Goal: Task Accomplishment & Management: Manage account settings

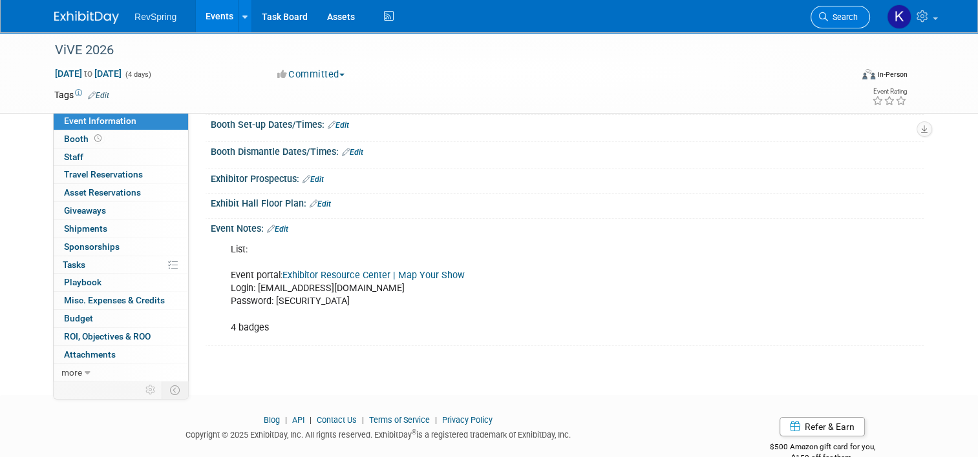
click at [827, 21] on icon at bounding box center [823, 16] width 9 height 9
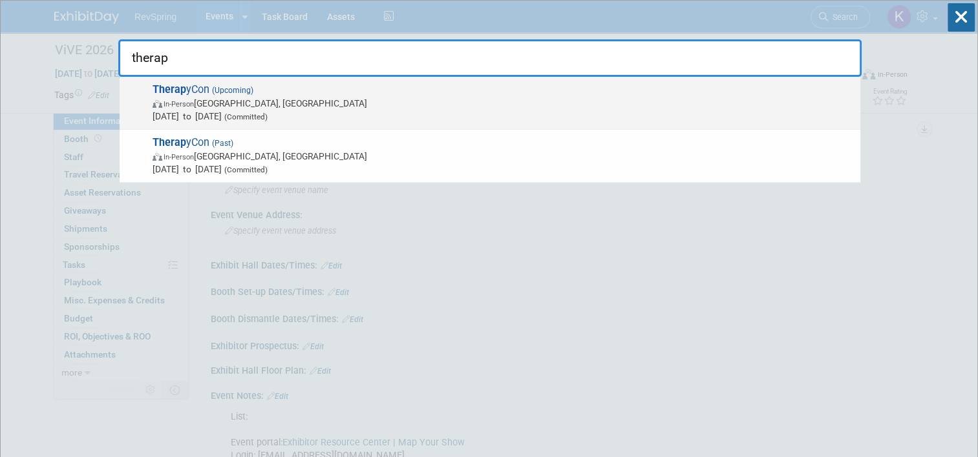
type input "therap"
click at [403, 101] on span "In-Person [GEOGRAPHIC_DATA], [GEOGRAPHIC_DATA]" at bounding box center [502, 103] width 701 height 13
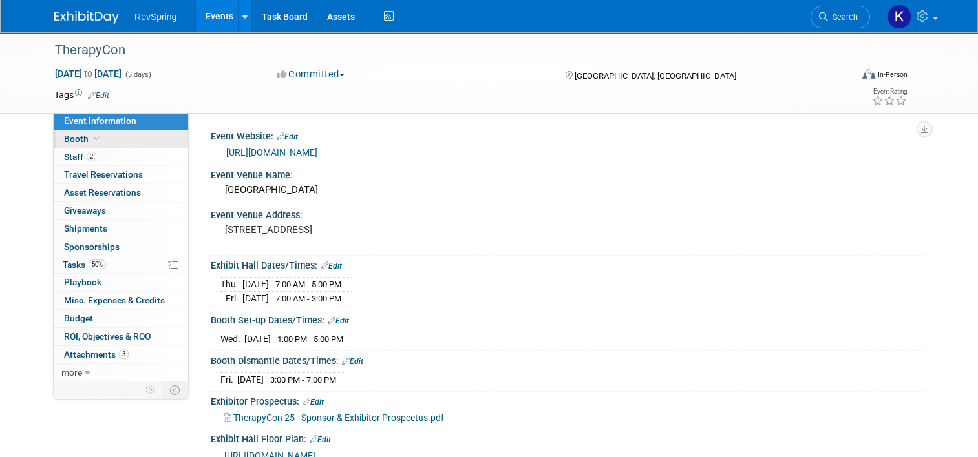
click at [127, 131] on link "Booth" at bounding box center [121, 139] width 134 height 17
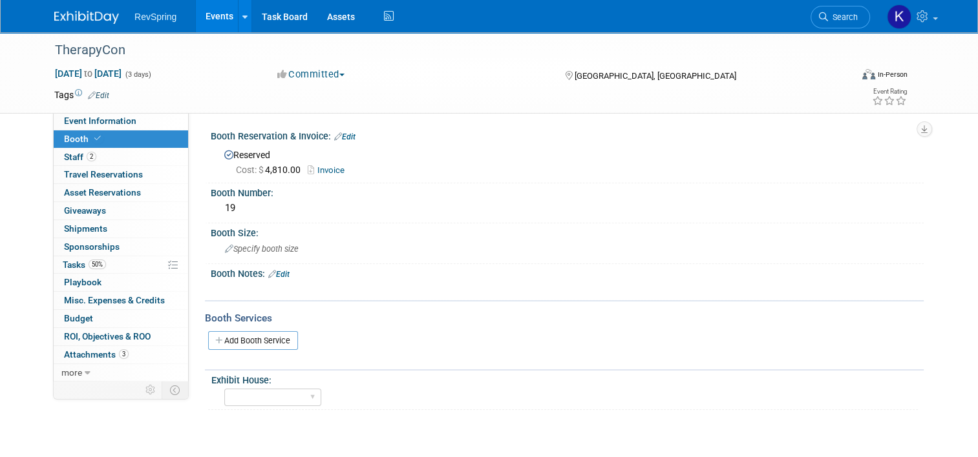
click at [341, 137] on link "Edit" at bounding box center [344, 136] width 21 height 9
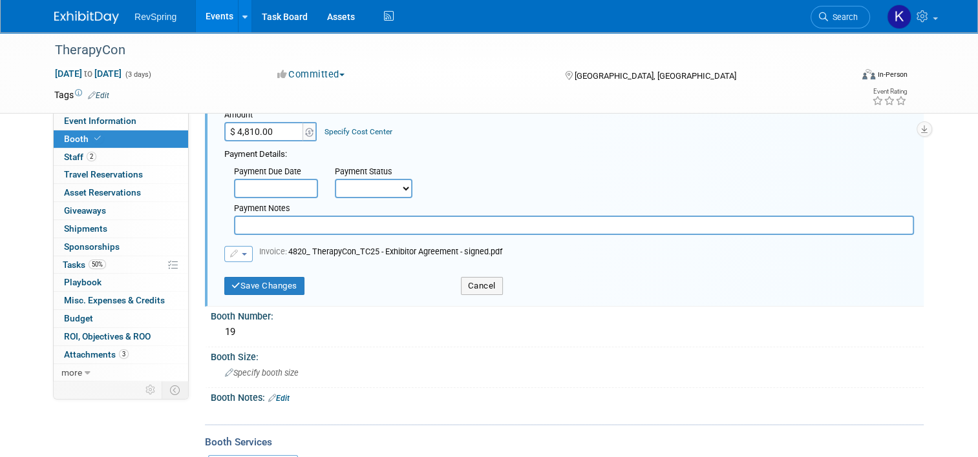
scroll to position [89, 0]
click at [311, 251] on span "Invoice: 4820_ TherapyCon_TC25 - Exhibitor Agreement - signed.pdf" at bounding box center [380, 251] width 243 height 10
click at [142, 359] on link "3 Attachments 3" at bounding box center [121, 354] width 134 height 17
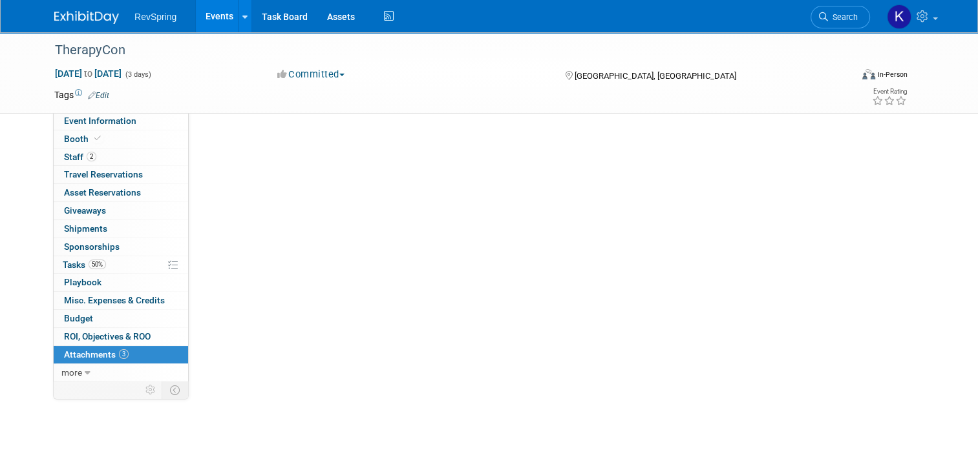
scroll to position [0, 0]
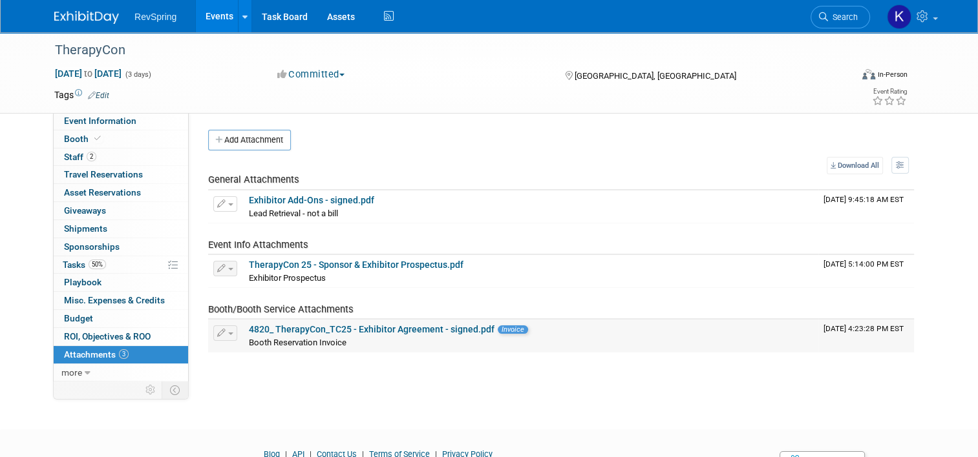
click at [339, 326] on link "4820_ TherapyCon_TC25 - Exhibitor Agreement - signed.pdf" at bounding box center [372, 329] width 246 height 10
click at [251, 134] on button "Add Attachment" at bounding box center [249, 140] width 83 height 21
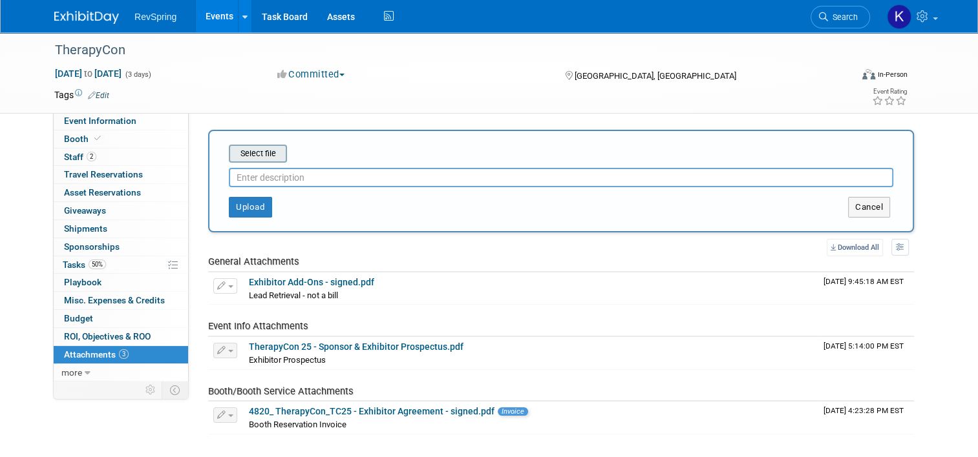
click at [255, 150] on input "file" at bounding box center [209, 154] width 154 height 16
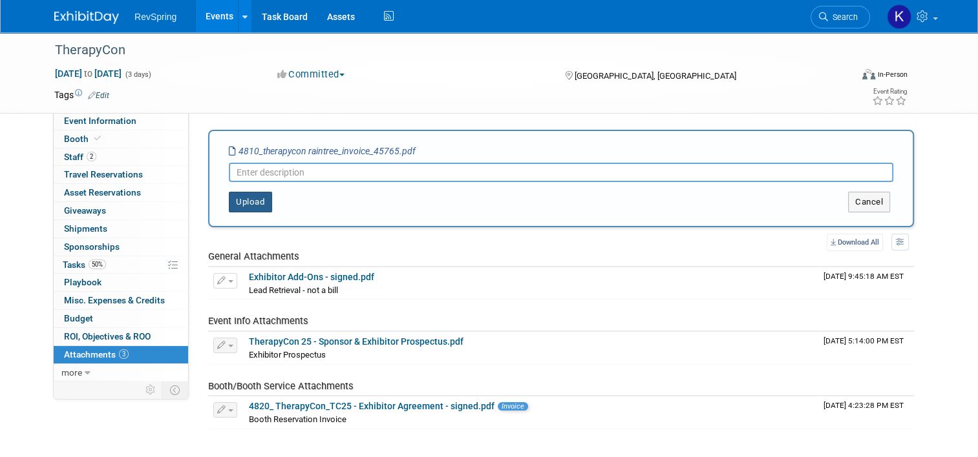
click at [258, 197] on button "Upload" at bounding box center [250, 202] width 43 height 21
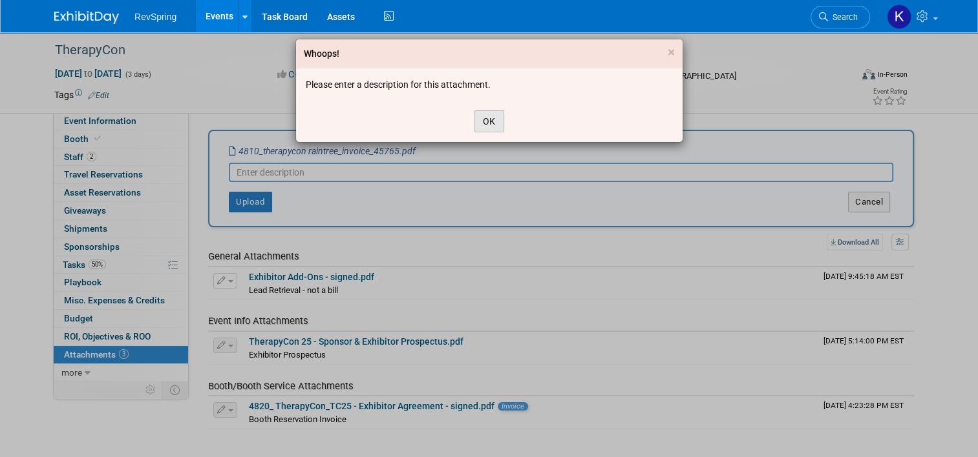
click at [474, 117] on button "OK" at bounding box center [489, 121] width 30 height 22
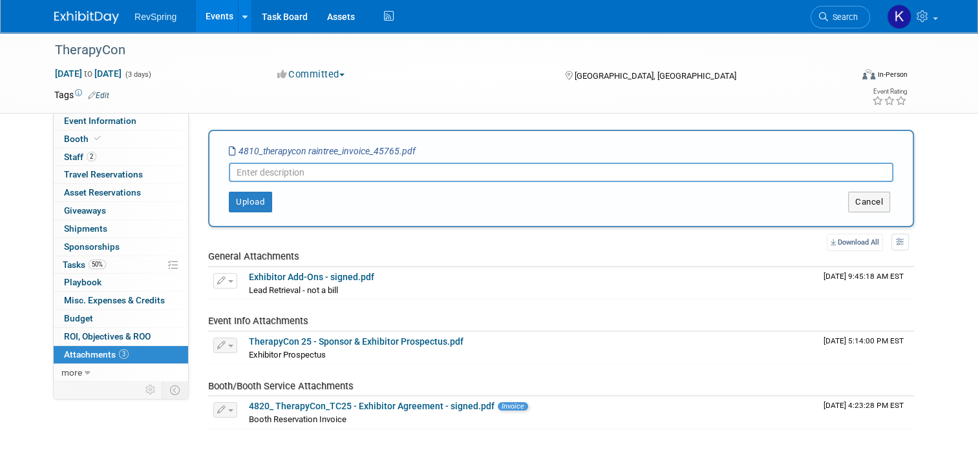
click at [375, 173] on input "text" at bounding box center [561, 172] width 664 height 19
type input "Final Invoice"
click at [237, 202] on button "Upload" at bounding box center [250, 202] width 43 height 21
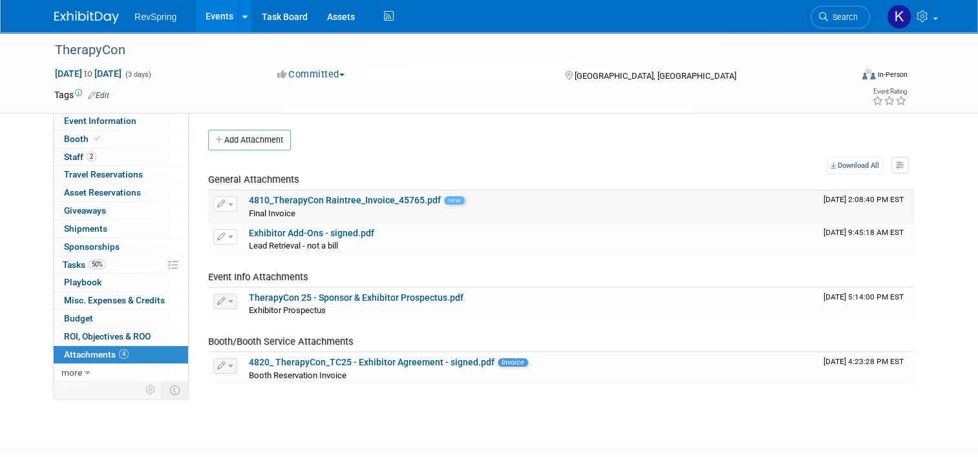
click at [293, 197] on link "4810_TherapyCon Raintree_Invoice_45765.pdf" at bounding box center [345, 200] width 192 height 10
click at [104, 318] on link "Budget" at bounding box center [121, 318] width 134 height 17
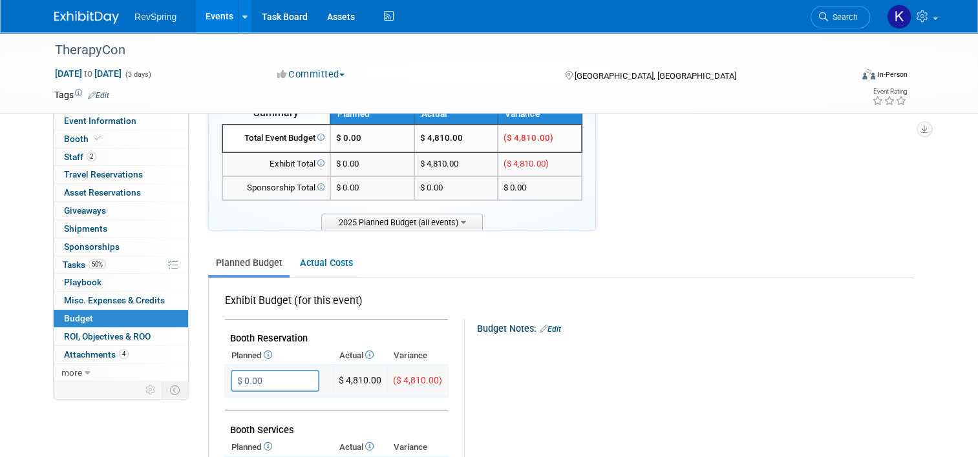
scroll to position [36, 0]
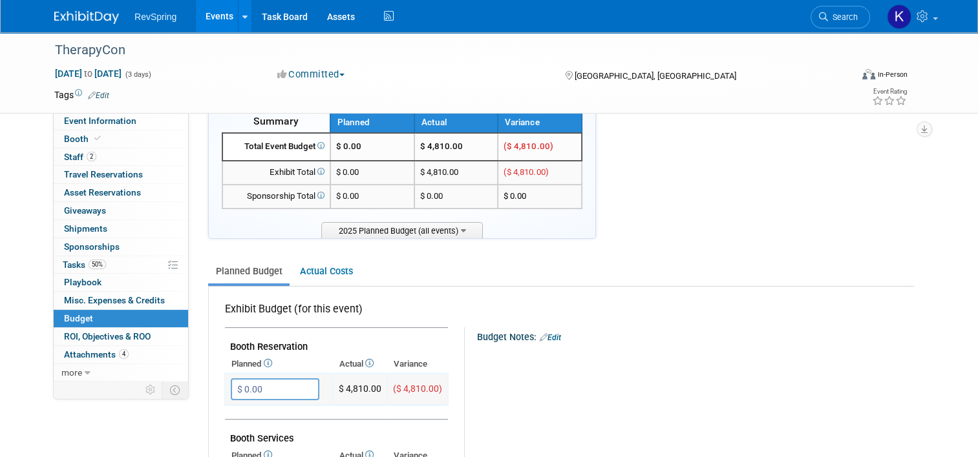
click at [259, 379] on input "$ 0.00" at bounding box center [275, 390] width 89 height 22
type input "$ 12,000.00"
click at [238, 412] on icon "button" at bounding box center [242, 416] width 9 height 8
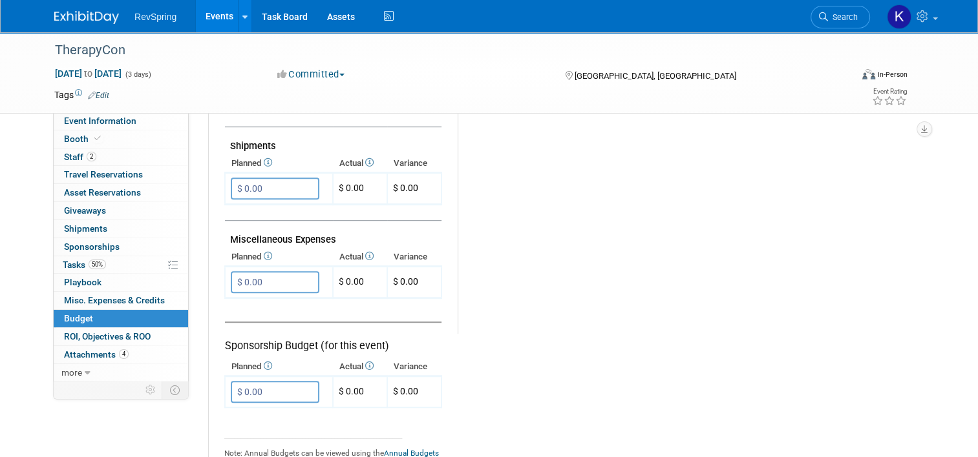
scroll to position [698, 0]
click at [271, 276] on input "$ 0.00" at bounding box center [275, 284] width 89 height 22
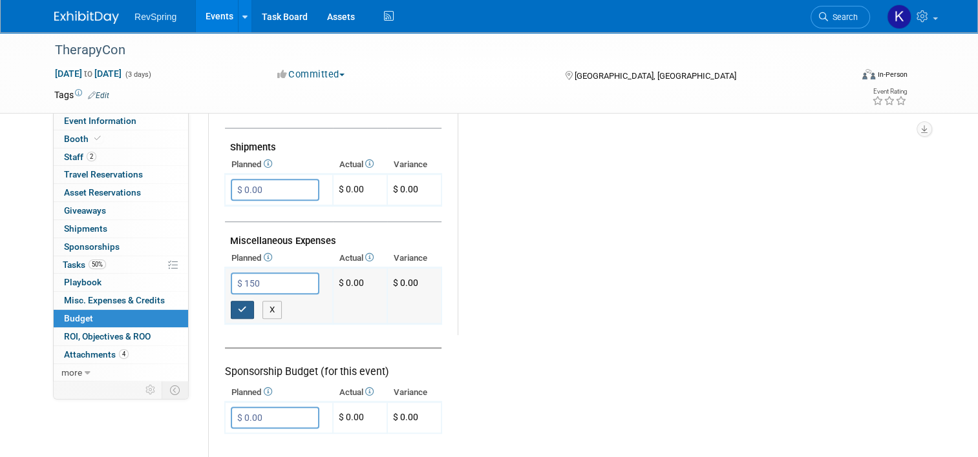
type input "$ 150.00"
click at [240, 301] on button "button" at bounding box center [242, 310] width 23 height 18
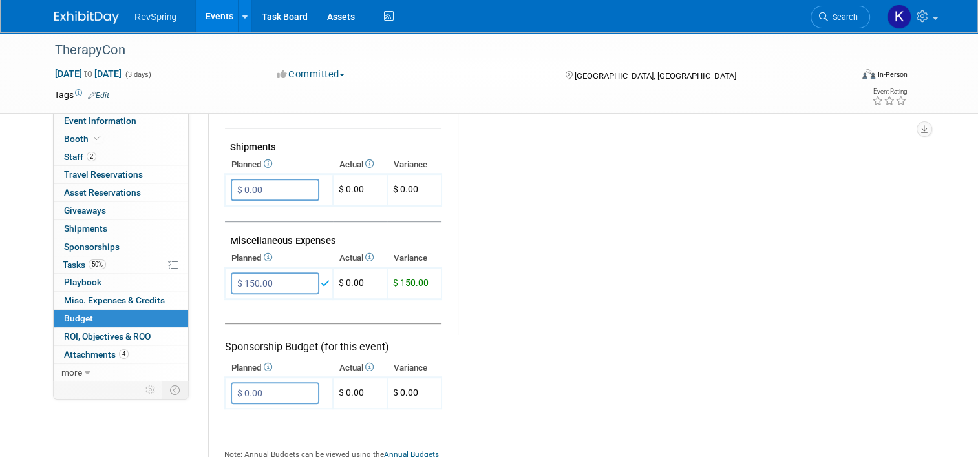
scroll to position [839, 0]
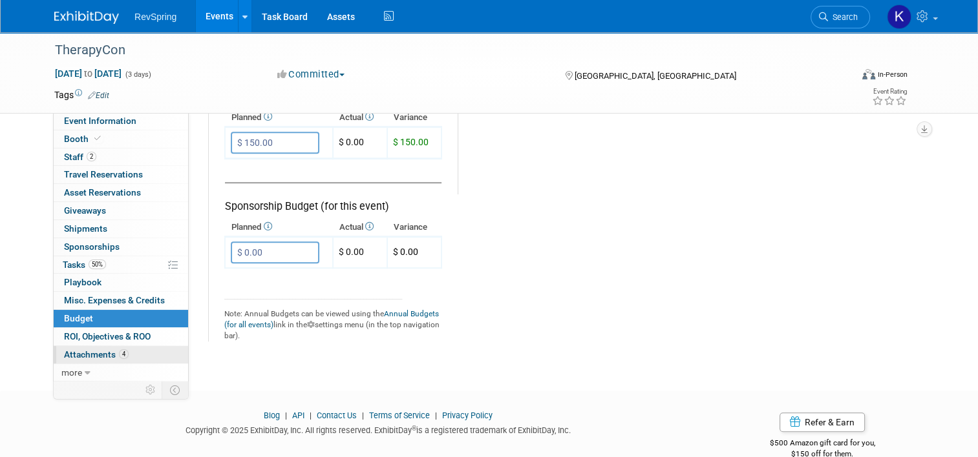
click at [134, 356] on link "4 Attachments 4" at bounding box center [121, 354] width 134 height 17
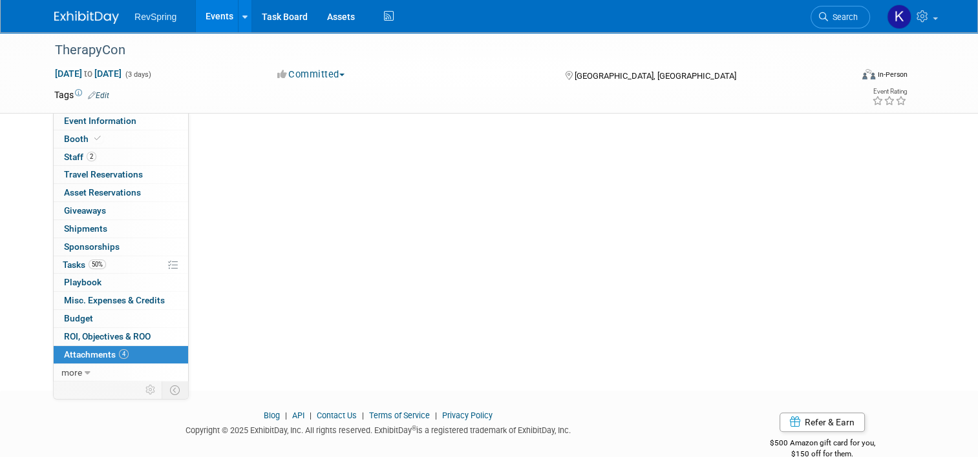
scroll to position [0, 0]
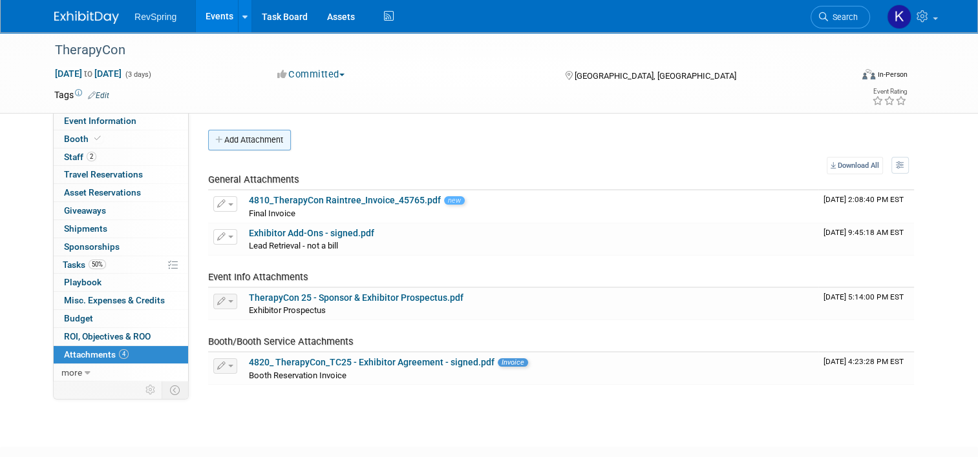
click at [249, 132] on button "Add Attachment" at bounding box center [249, 140] width 83 height 21
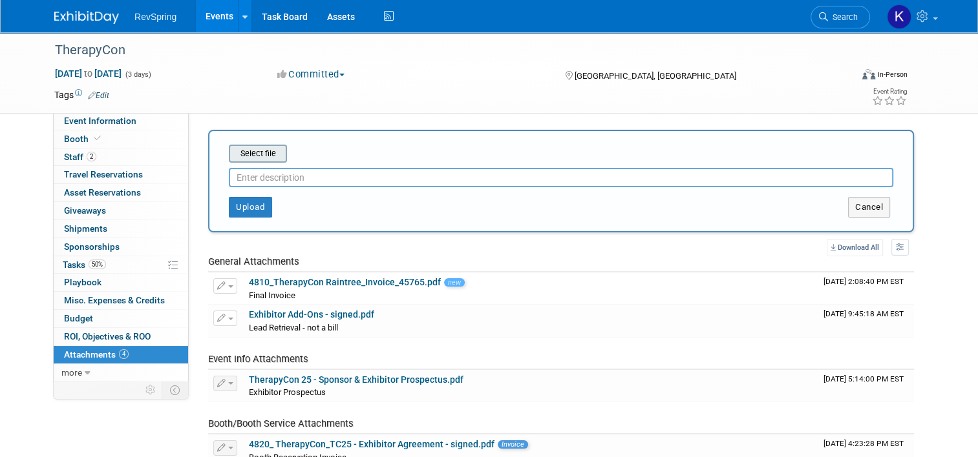
click at [262, 152] on input "file" at bounding box center [209, 154] width 154 height 16
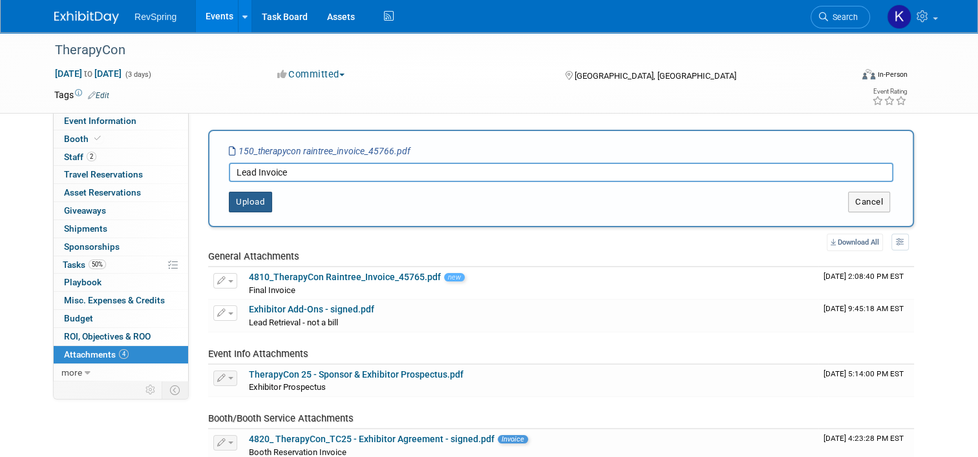
type input "Lead Invoice"
click at [235, 201] on button "Upload" at bounding box center [250, 202] width 43 height 21
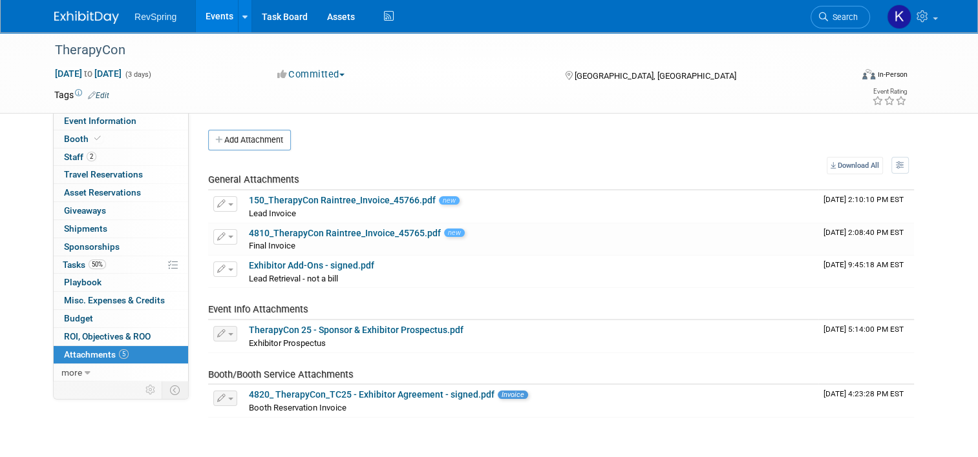
click at [211, 16] on link "Events" at bounding box center [219, 16] width 47 height 32
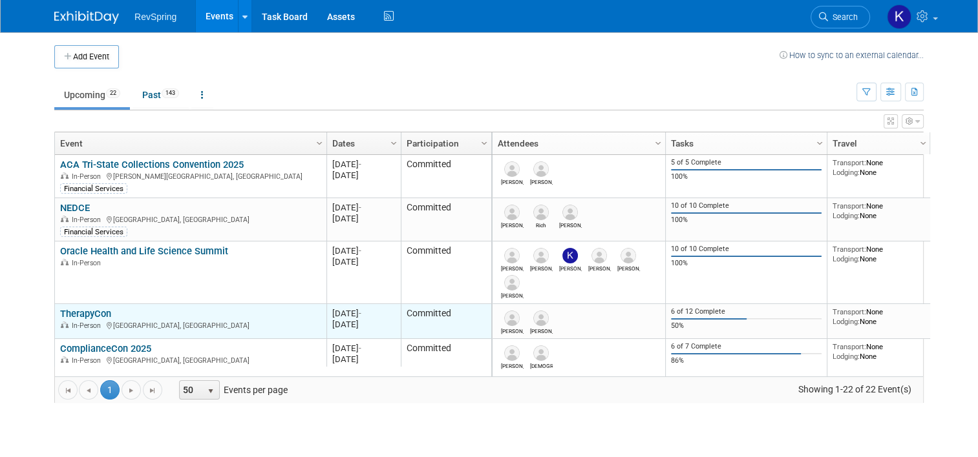
click at [87, 315] on link "TherapyCon" at bounding box center [85, 314] width 51 height 12
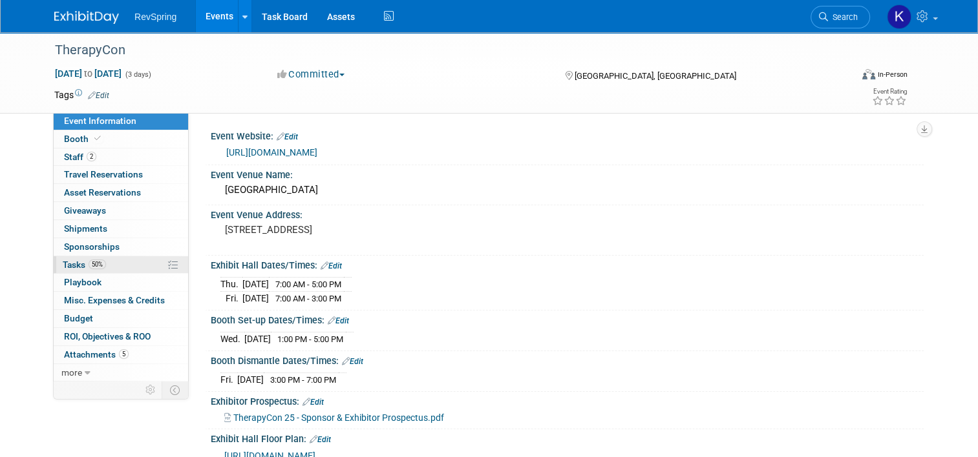
click at [89, 264] on span "50%" at bounding box center [97, 265] width 17 height 10
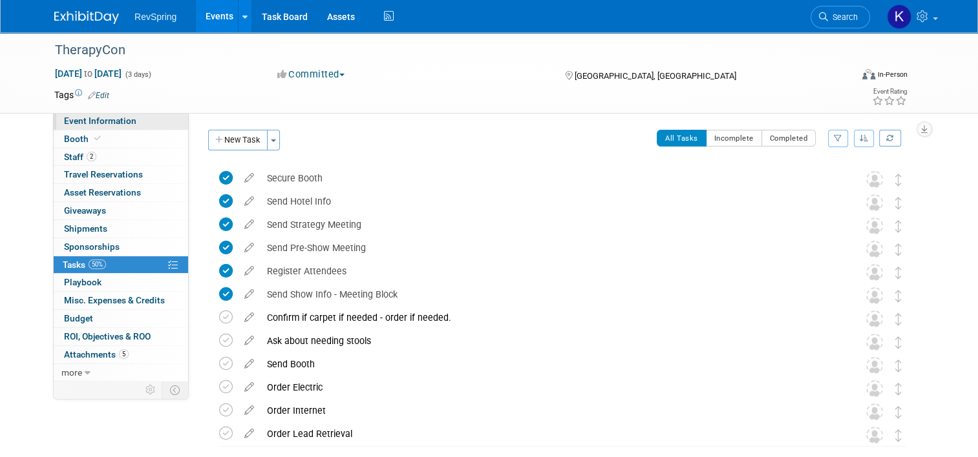
click at [78, 121] on span "Event Information" at bounding box center [100, 121] width 72 height 10
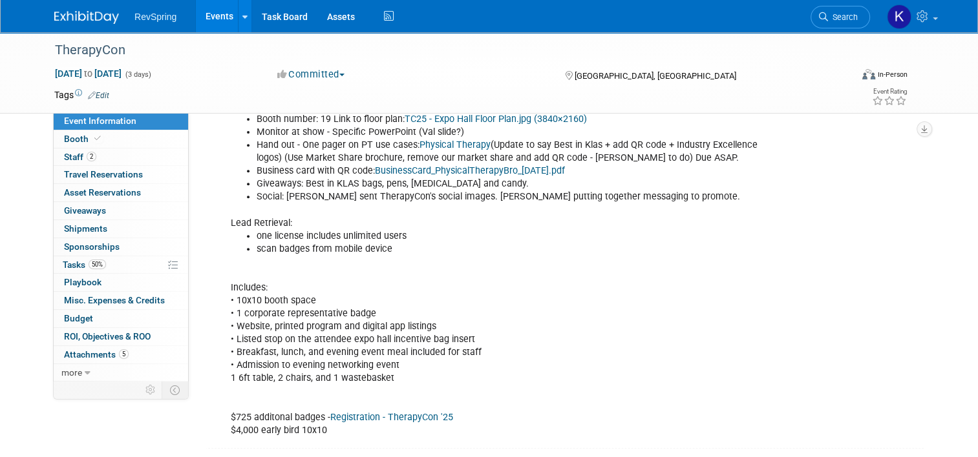
scroll to position [392, 0]
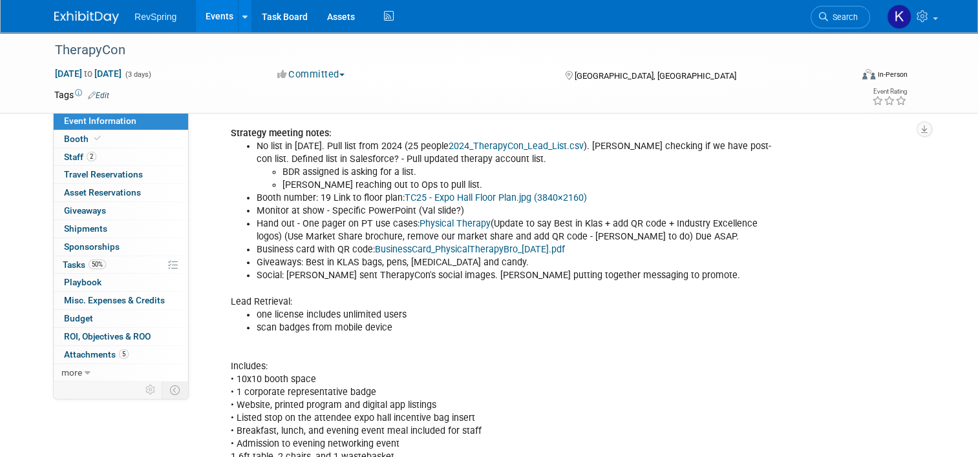
click at [295, 154] on li "No list in 2025. Pull list from 2024 (25 people 2024_TherapyCon_Lead_List.csv )…" at bounding box center [517, 166] width 521 height 52
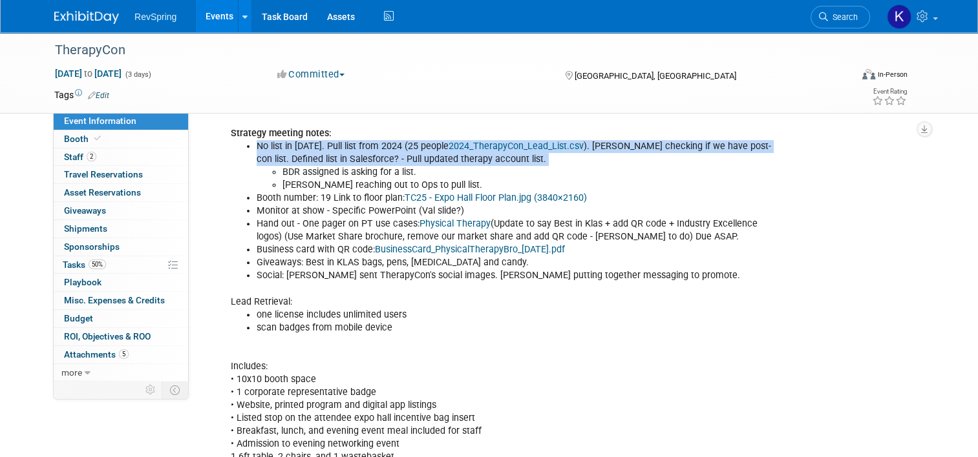
click at [295, 154] on li "No list in 2025. Pull list from 2024 (25 people 2024_TherapyCon_Lead_List.csv )…" at bounding box center [517, 166] width 521 height 52
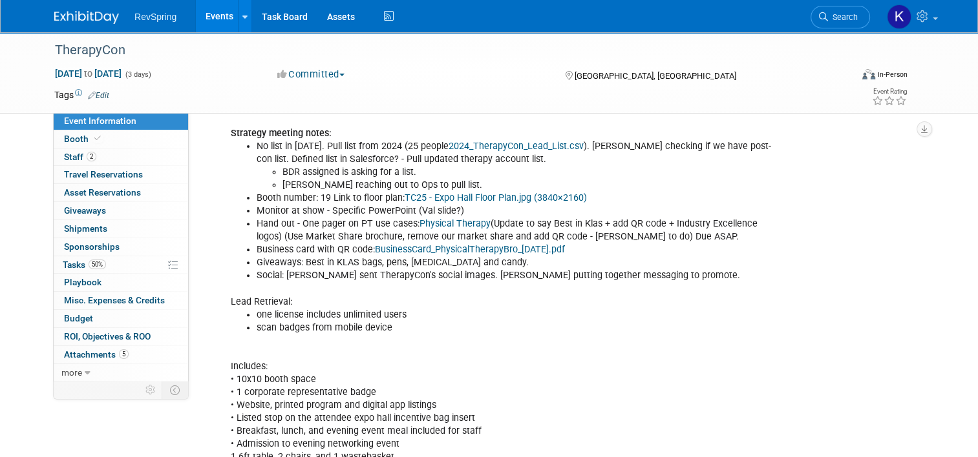
drag, startPoint x: 295, startPoint y: 154, endPoint x: 271, endPoint y: 216, distance: 66.5
click at [271, 218] on li "Hand out - One pager on PT use cases: Physical Therapy (Update to say Best in K…" at bounding box center [517, 231] width 521 height 26
click at [262, 269] on li "Social: Kelsey sent TherapyCon's social images. Amy putting together messaging …" at bounding box center [517, 275] width 521 height 13
click at [264, 275] on li "Social: Kelsey sent TherapyCon's social images. Amy putting together messaging …" at bounding box center [517, 275] width 521 height 13
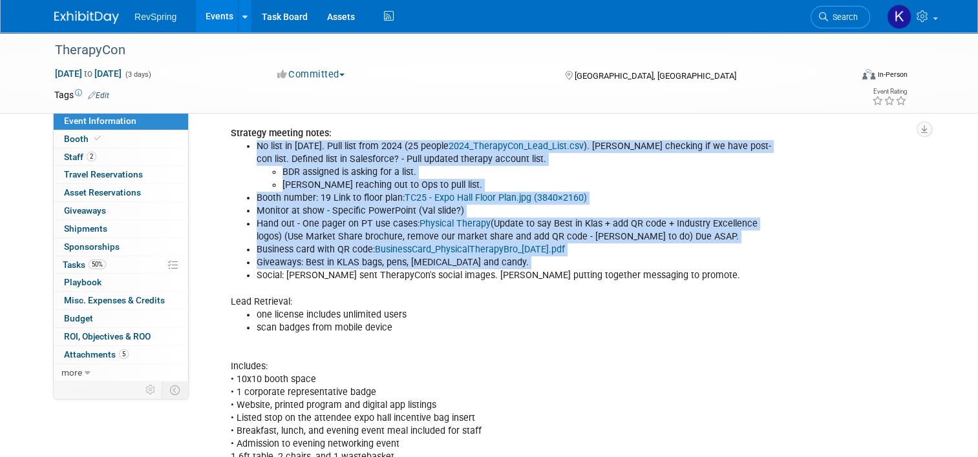
click at [264, 275] on li "Social: Kelsey sent TherapyCon's social images. Amy putting together messaging …" at bounding box center [517, 275] width 521 height 13
click at [267, 277] on li "Social: Kelsey sent TherapyCon's social images. Amy putting together messaging …" at bounding box center [517, 275] width 521 height 13
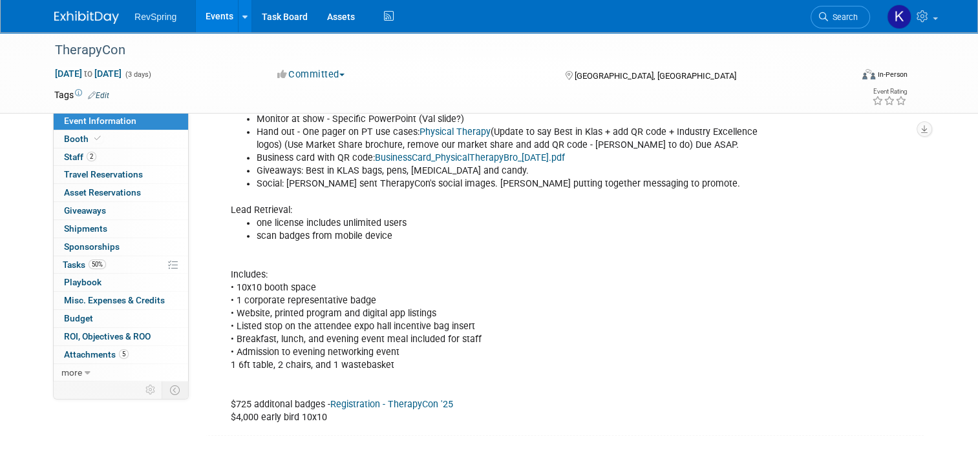
click at [251, 300] on div "LIST : No list from event. Strategy meeting notes: No list in 2025. Pull list f…" at bounding box center [503, 217] width 563 height 428
click at [253, 305] on div "LIST : No list from event. Strategy meeting notes: No list in 2025. Pull list f…" at bounding box center [503, 217] width 563 height 428
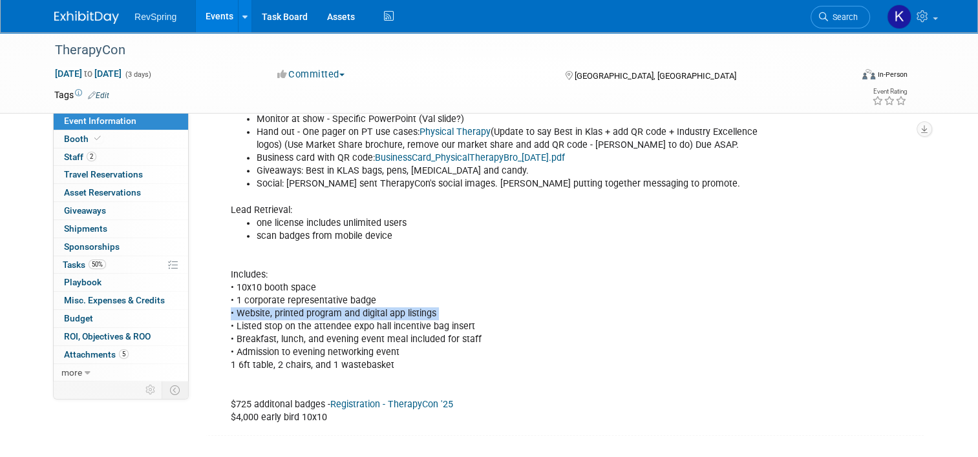
click at [253, 305] on div "LIST : No list from event. Strategy meeting notes: No list in 2025. Pull list f…" at bounding box center [503, 217] width 563 height 428
drag, startPoint x: 253, startPoint y: 305, endPoint x: 253, endPoint y: 322, distance: 17.5
click at [253, 322] on div "LIST : No list from event. Strategy meeting notes: No list in 2025. Pull list f…" at bounding box center [503, 217] width 563 height 428
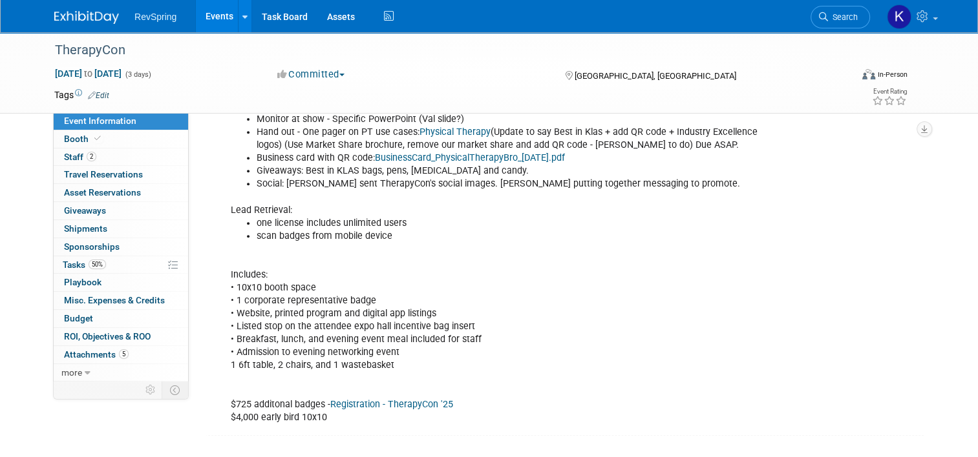
drag, startPoint x: 253, startPoint y: 322, endPoint x: 277, endPoint y: 339, distance: 29.4
click at [277, 339] on div "LIST : No list from event. Strategy meeting notes: No list in 2025. Pull list f…" at bounding box center [503, 217] width 563 height 428
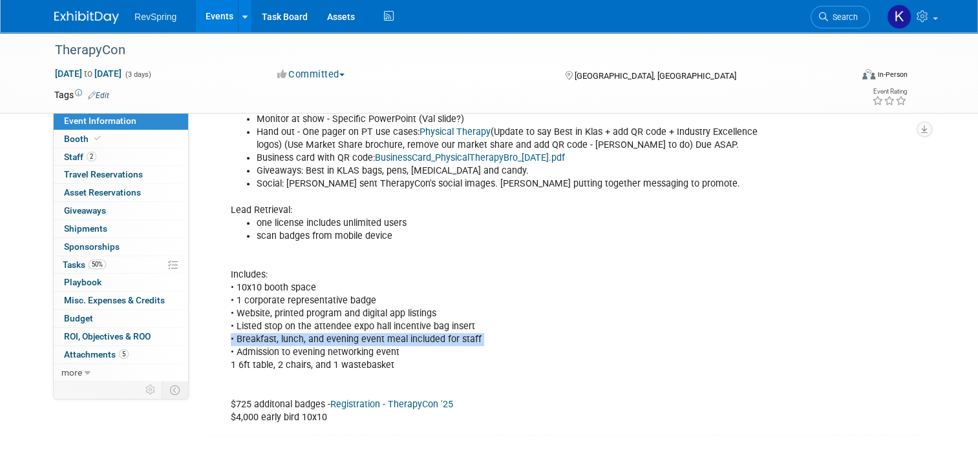
click at [277, 339] on div "LIST : No list from event. Strategy meeting notes: No list in 2025. Pull list f…" at bounding box center [503, 217] width 563 height 428
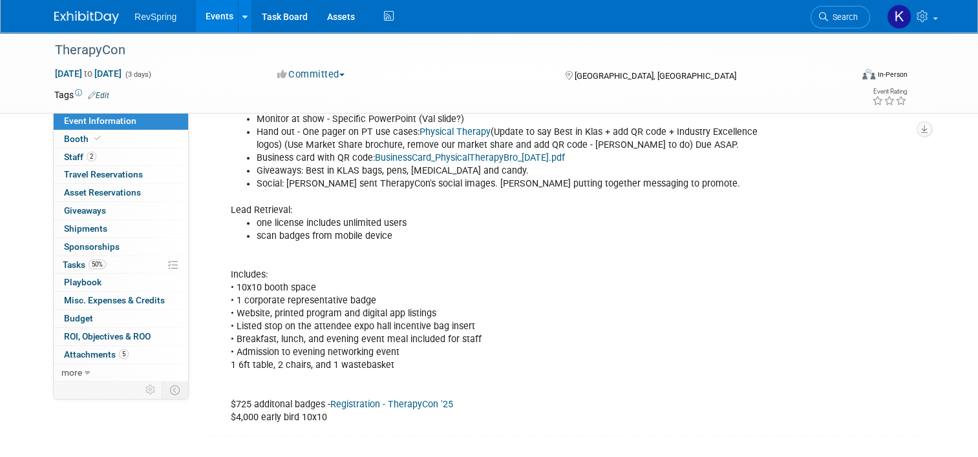
drag, startPoint x: 277, startPoint y: 339, endPoint x: 277, endPoint y: 349, distance: 10.3
click at [277, 349] on div "LIST : No list from event. Strategy meeting notes: No list in 2025. Pull list f…" at bounding box center [503, 217] width 563 height 428
drag, startPoint x: 277, startPoint y: 349, endPoint x: 283, endPoint y: 362, distance: 14.8
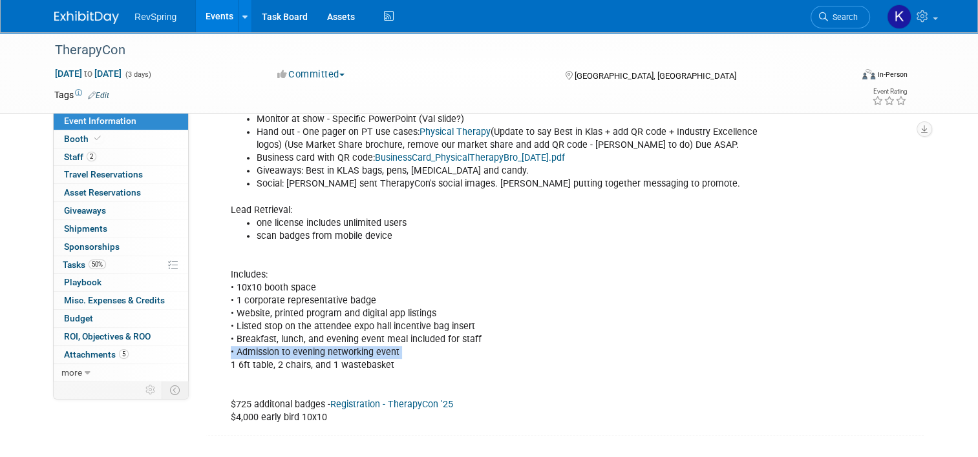
click at [283, 362] on div "LIST : No list from event. Strategy meeting notes: No list in 2025. Pull list f…" at bounding box center [503, 217] width 563 height 428
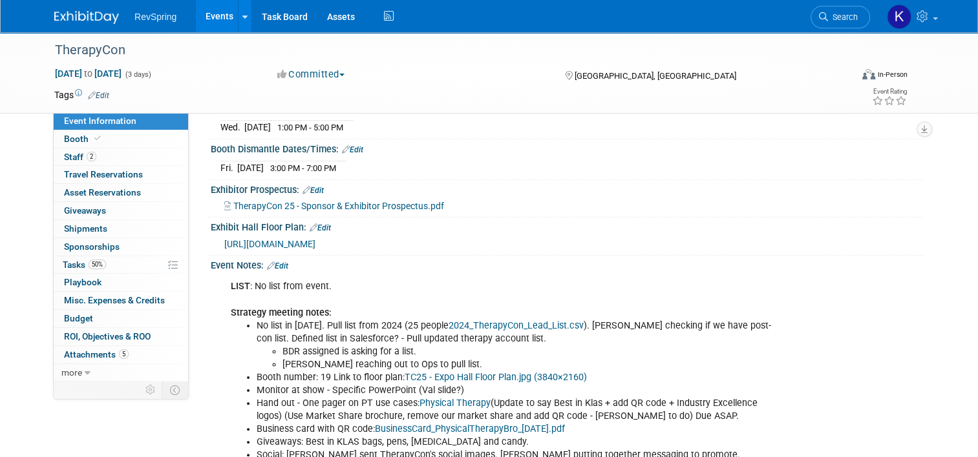
scroll to position [212, 0]
drag, startPoint x: 283, startPoint y: 362, endPoint x: 358, endPoint y: 205, distance: 174.0
click at [358, 205] on span "TherapyCon 25 - Sponsor & Exhibitor Prospectus.pdf" at bounding box center [338, 206] width 211 height 10
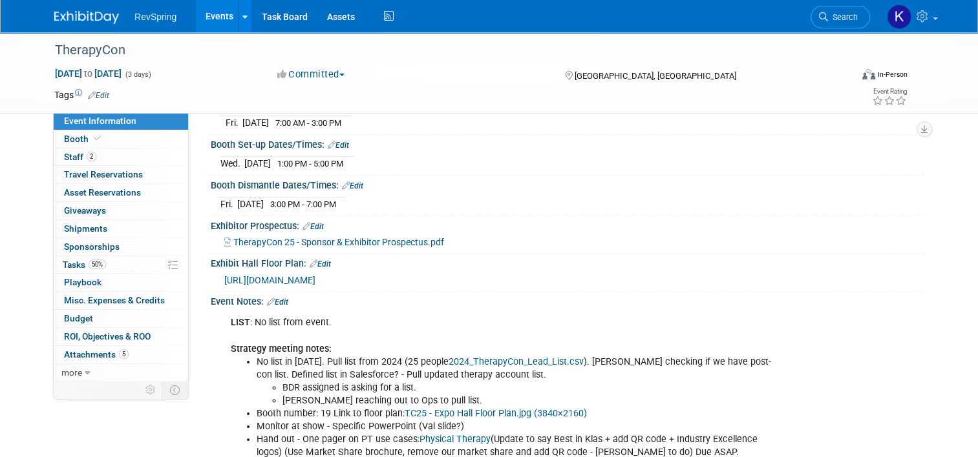
scroll to position [0, 0]
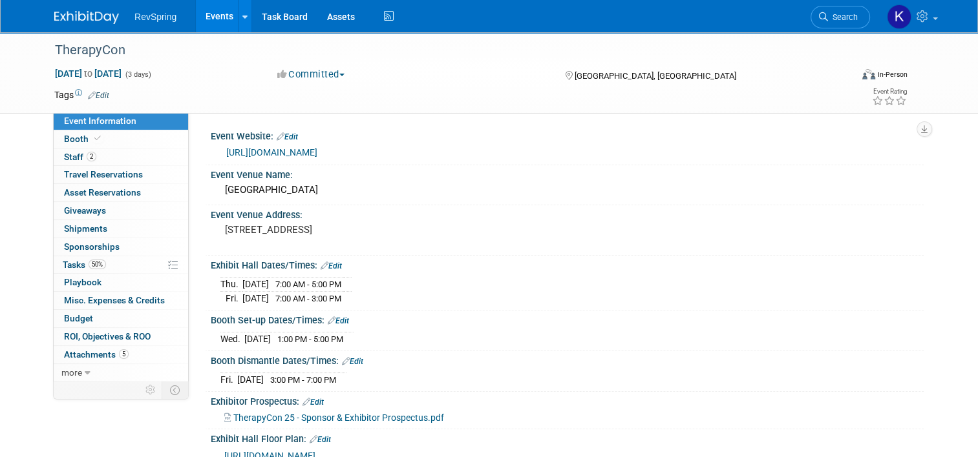
click at [204, 12] on link "Events" at bounding box center [219, 16] width 47 height 32
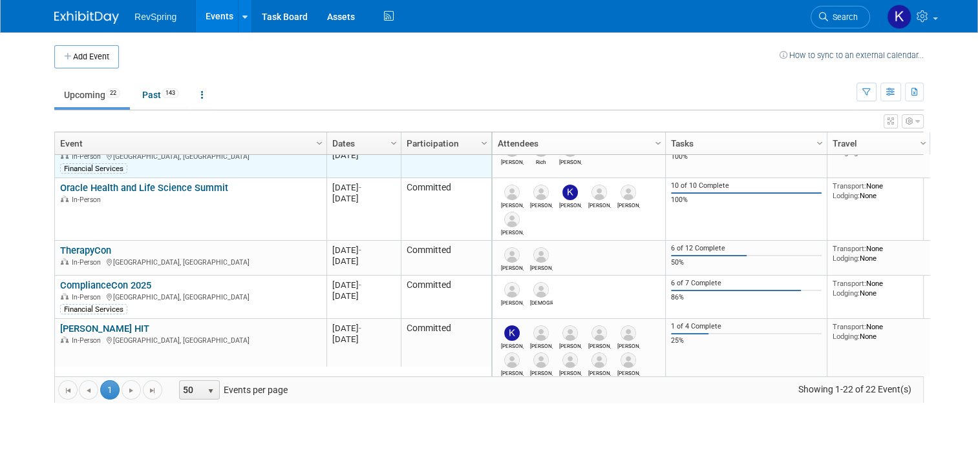
scroll to position [63, 0]
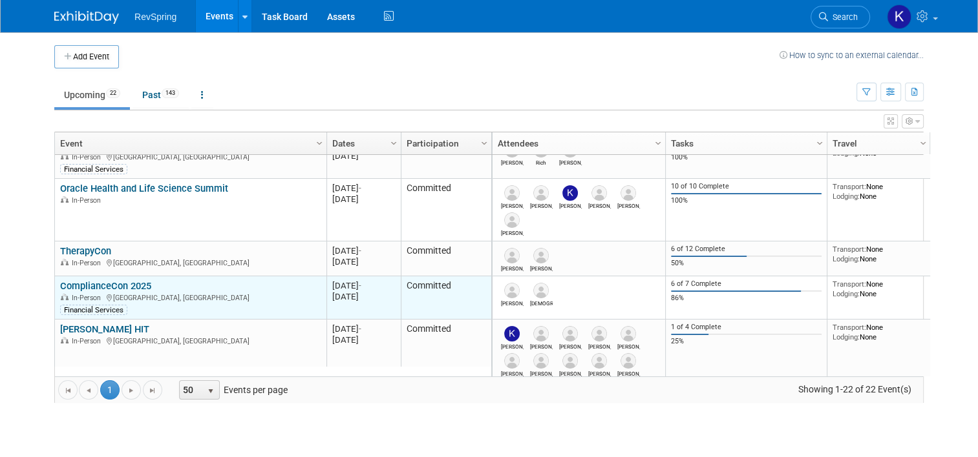
click at [136, 282] on link "ComplianceCon 2025" at bounding box center [105, 286] width 91 height 12
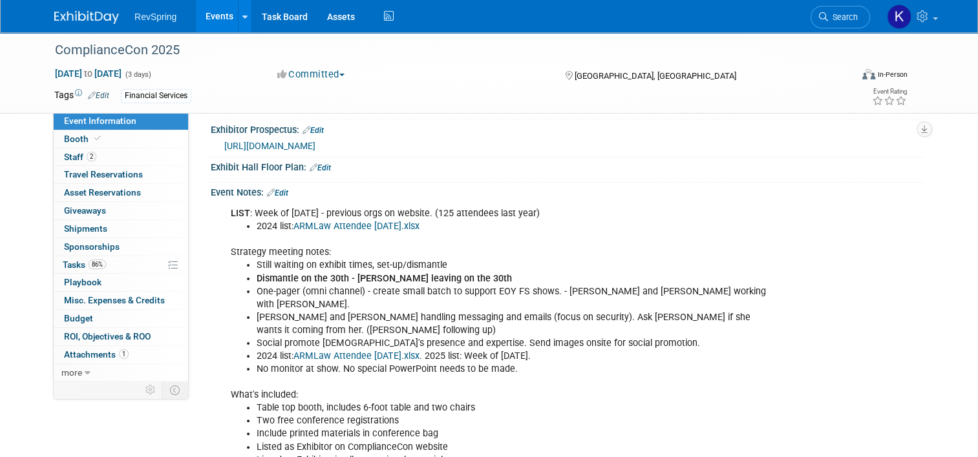
scroll to position [217, 0]
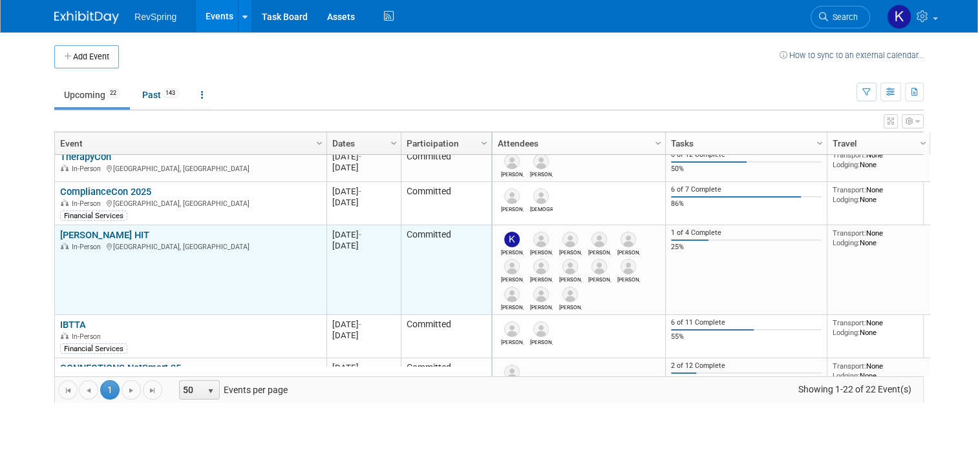
scroll to position [194, 0]
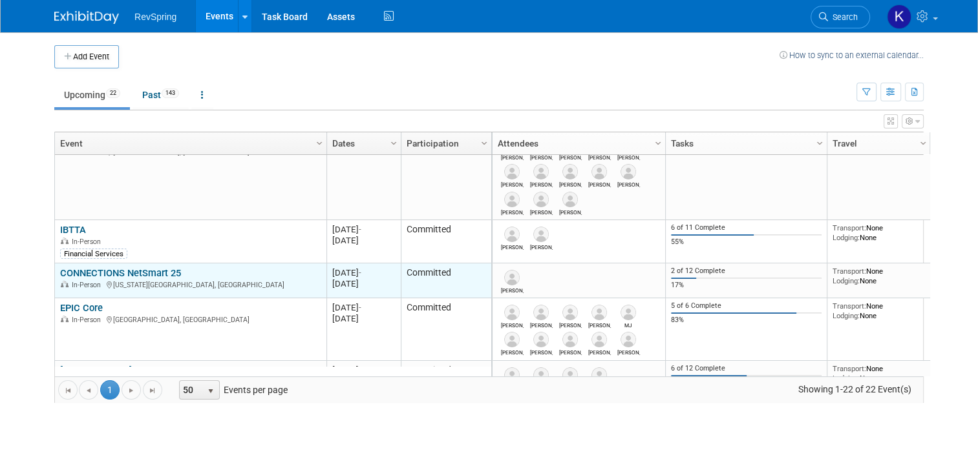
click at [158, 273] on link "CONNECTIONS NetSmart 25" at bounding box center [120, 273] width 121 height 12
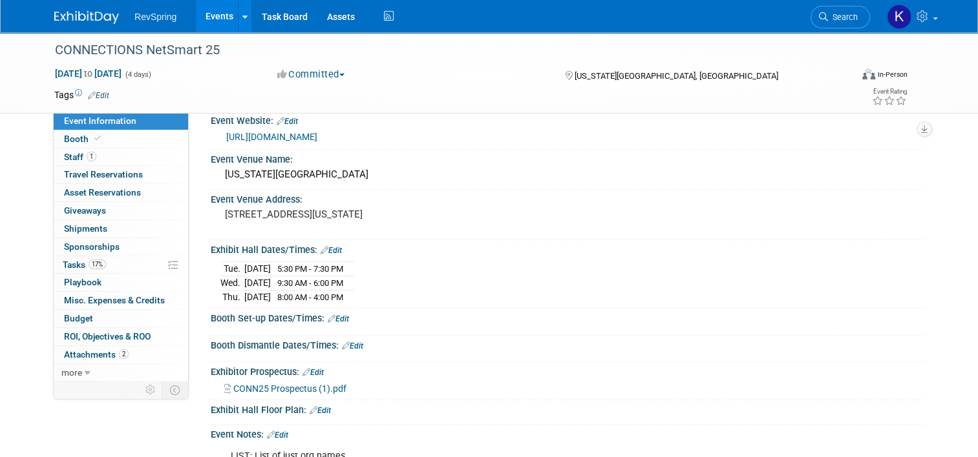
scroll to position [16, 0]
